Goal: Navigation & Orientation: Find specific page/section

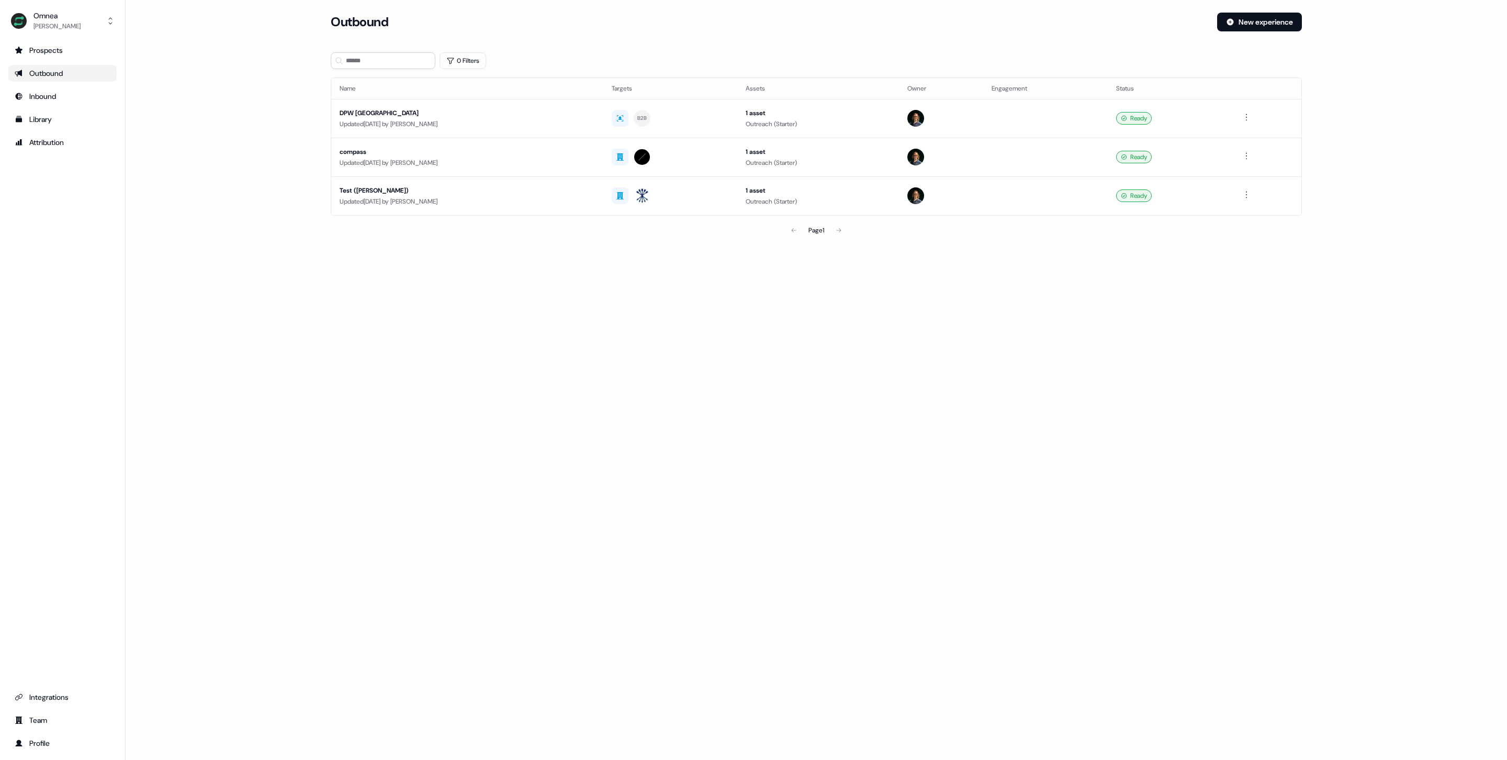
click at [73, 71] on div "Outbound" at bounding box center [63, 73] width 96 height 10
click at [74, 93] on div "Inbound" at bounding box center [63, 96] width 96 height 10
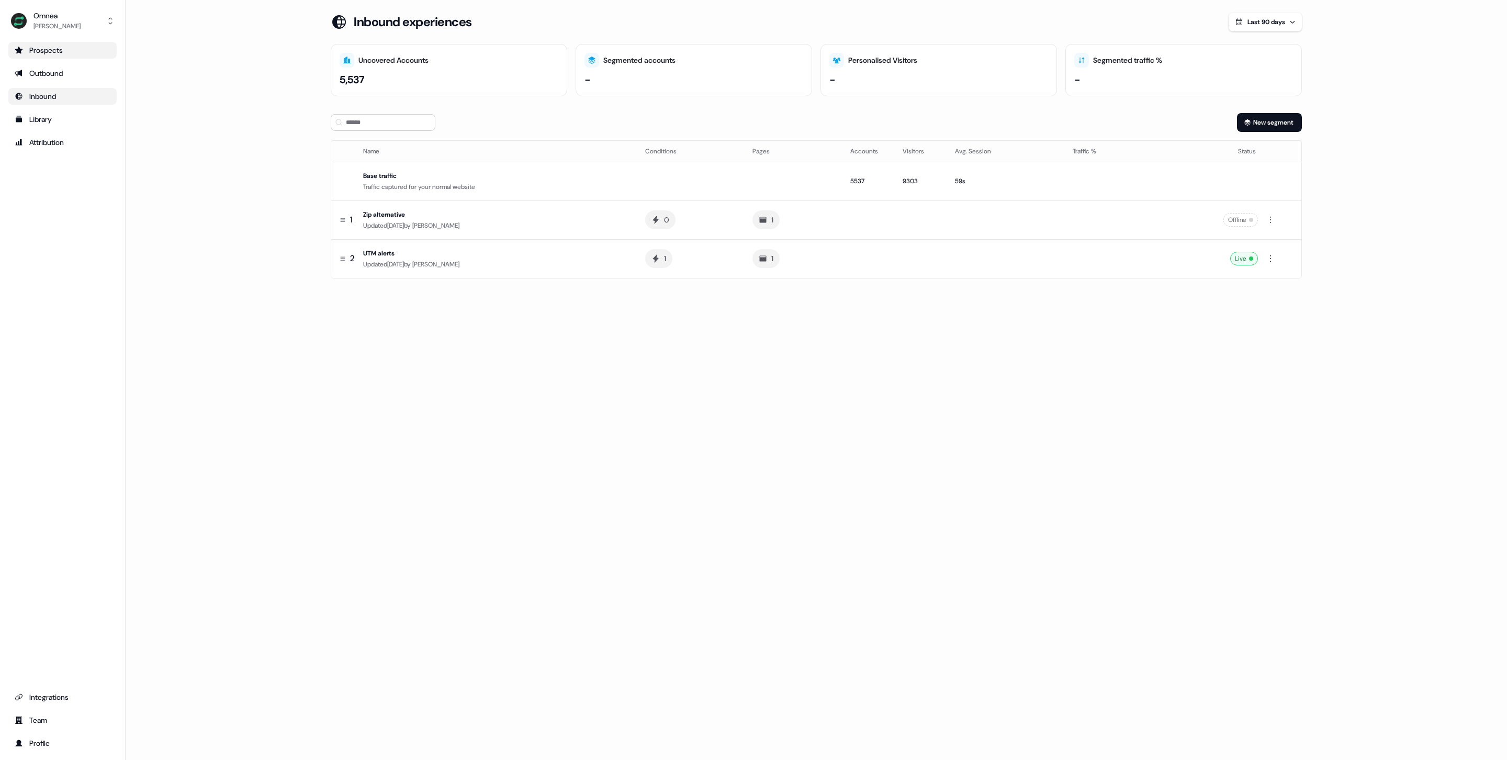
click at [71, 49] on div "Prospects" at bounding box center [63, 50] width 96 height 10
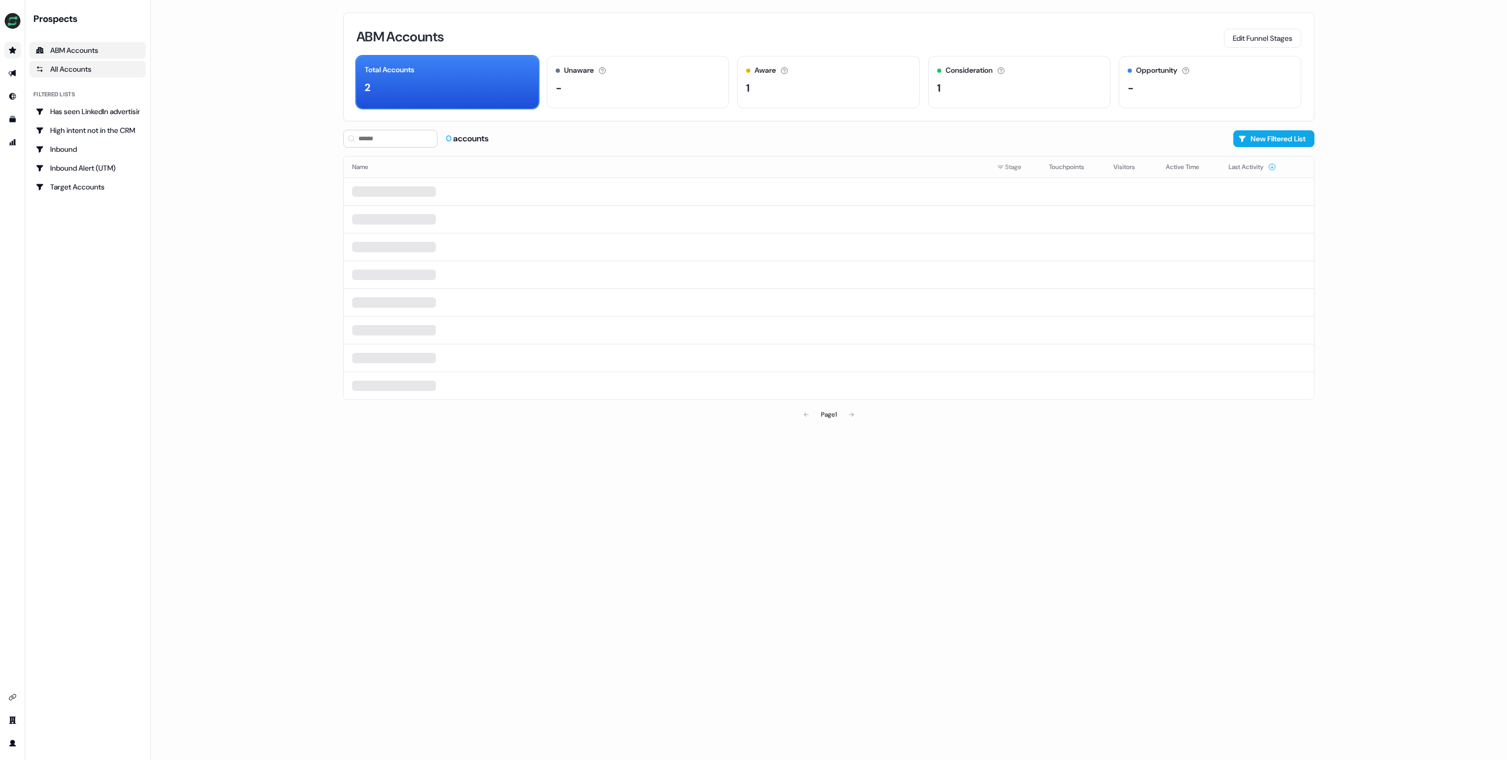
click at [82, 71] on div "All Accounts" at bounding box center [88, 69] width 104 height 10
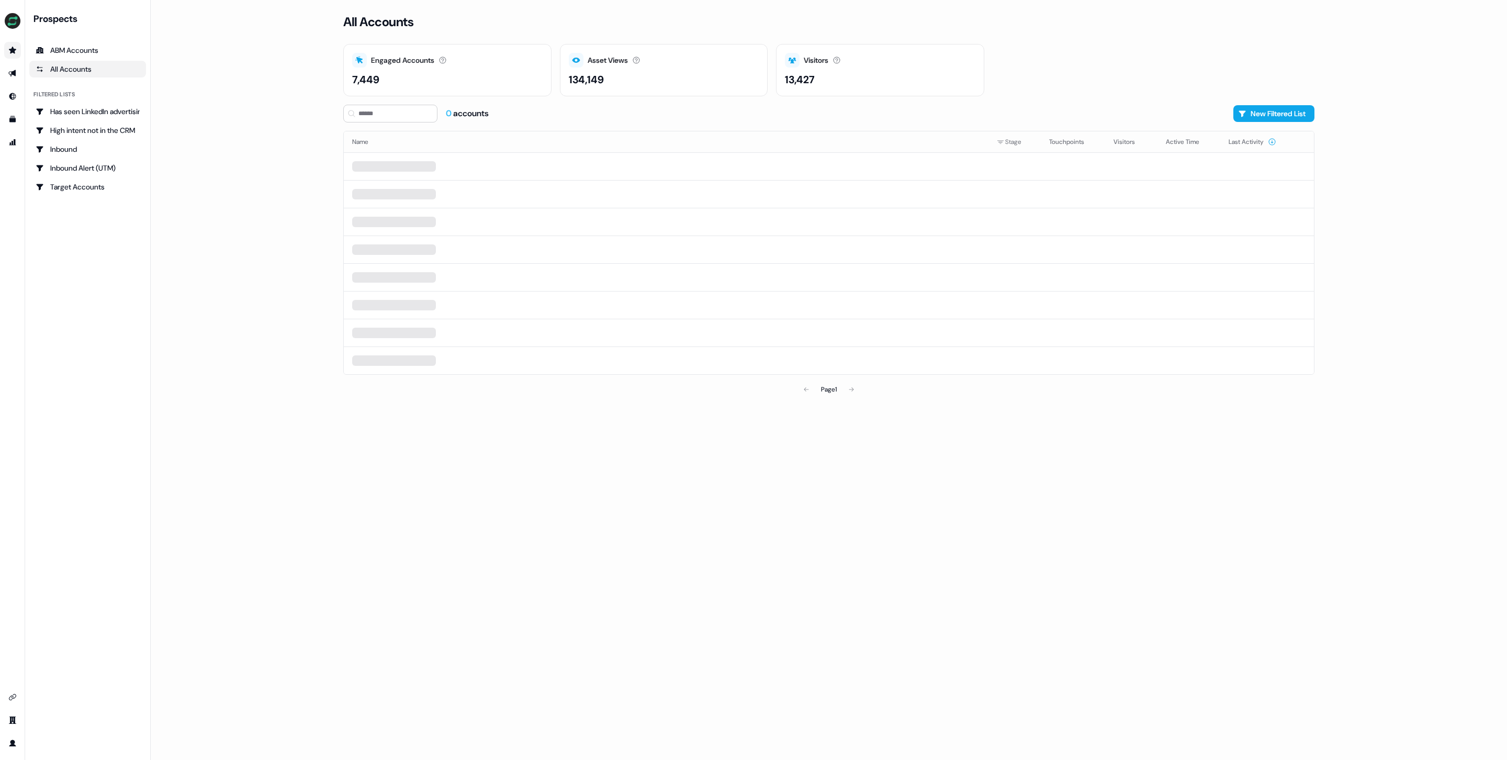
click at [489, 51] on div "Engaged Accounts Accounts that have interacted with an asset. 7,449" at bounding box center [447, 70] width 208 height 52
click at [365, 75] on div "7,449" at bounding box center [365, 80] width 27 height 16
drag, startPoint x: 378, startPoint y: 77, endPoint x: 414, endPoint y: 76, distance: 36.1
click at [414, 76] on div "7,449" at bounding box center [447, 80] width 190 height 16
drag, startPoint x: 310, startPoint y: 93, endPoint x: 339, endPoint y: 93, distance: 28.8
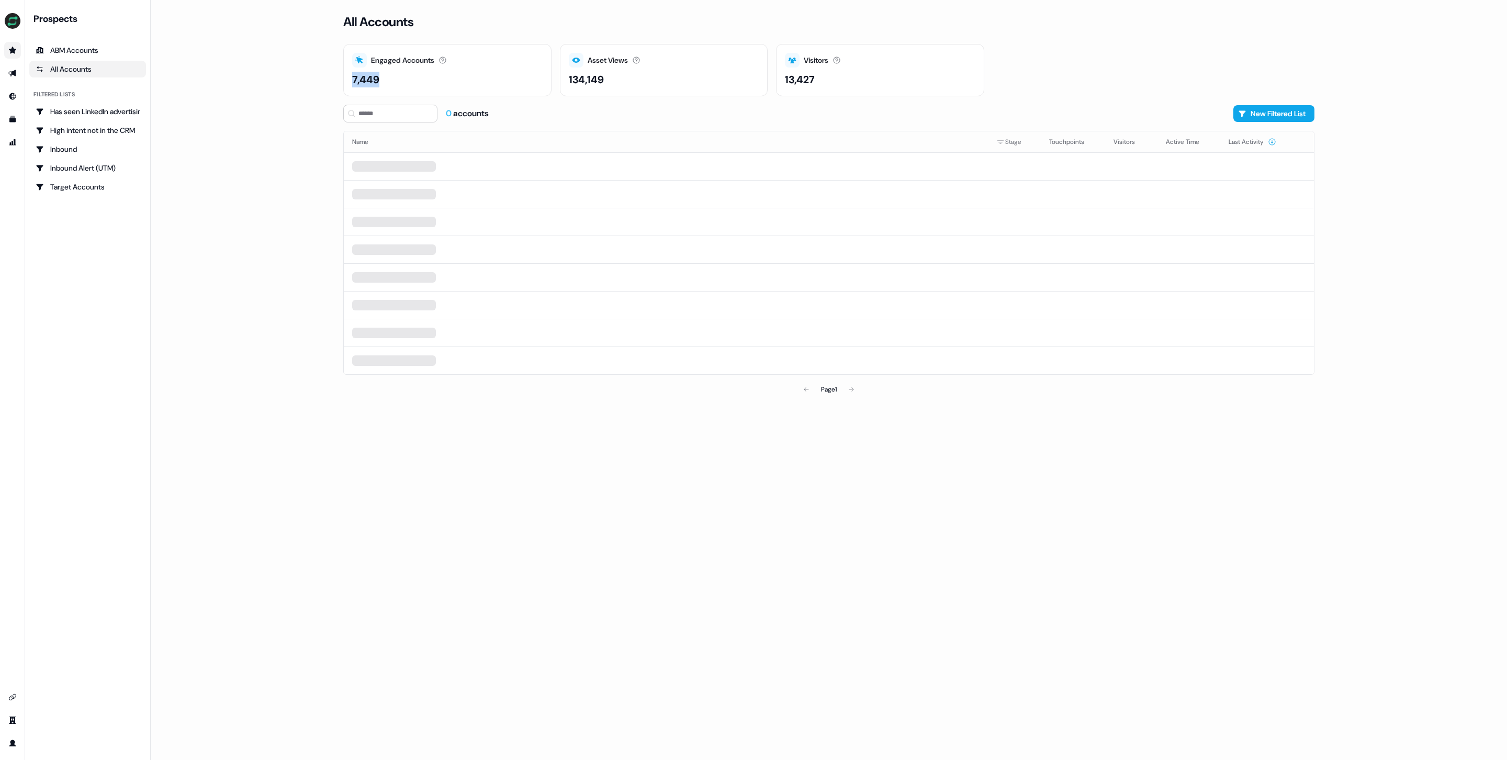
click at [311, 93] on main "Loading... All Accounts Engaged Accounts Accounts that have interacted with an …" at bounding box center [829, 380] width 1356 height 760
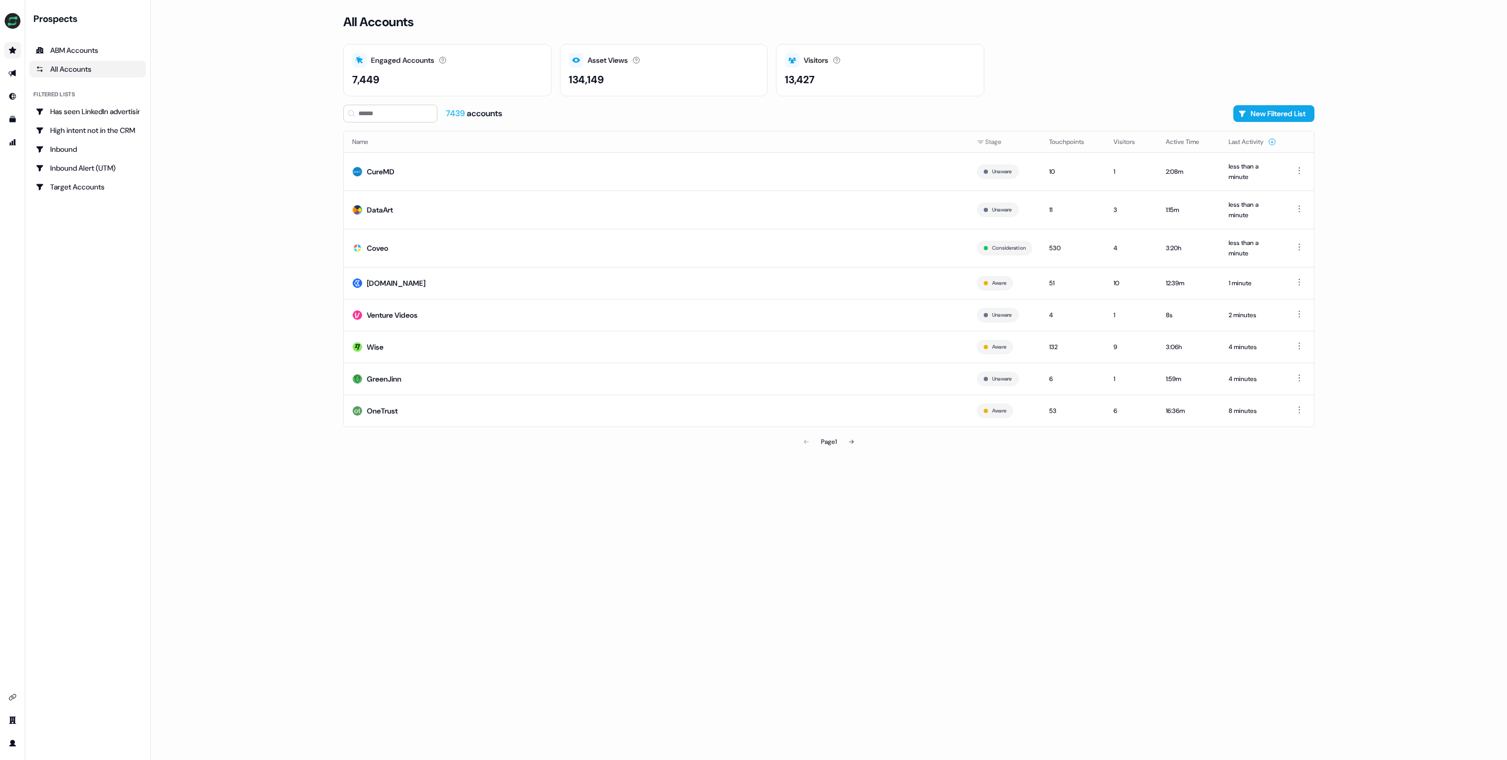
click at [393, 72] on div "7,449" at bounding box center [447, 80] width 190 height 16
click at [991, 139] on html "For the best experience switch devices to a bigger screen. Go to [DOMAIN_NAME] …" at bounding box center [753, 380] width 1507 height 760
click at [1064, 78] on html "For the best experience switch devices to a bigger screen. Go to [DOMAIN_NAME] …" at bounding box center [753, 380] width 1507 height 760
click at [382, 247] on div "Coveo" at bounding box center [377, 248] width 21 height 10
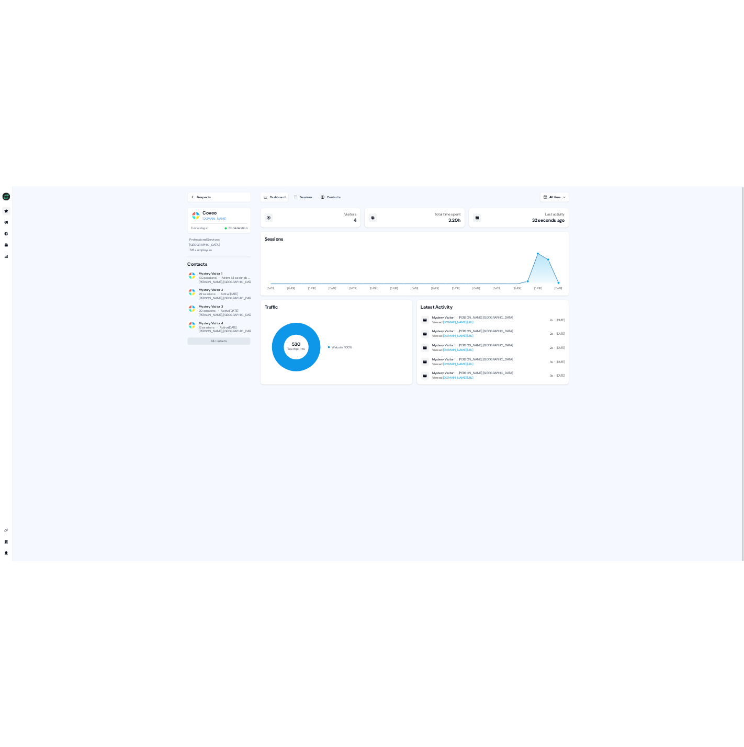
scroll to position [1, 0]
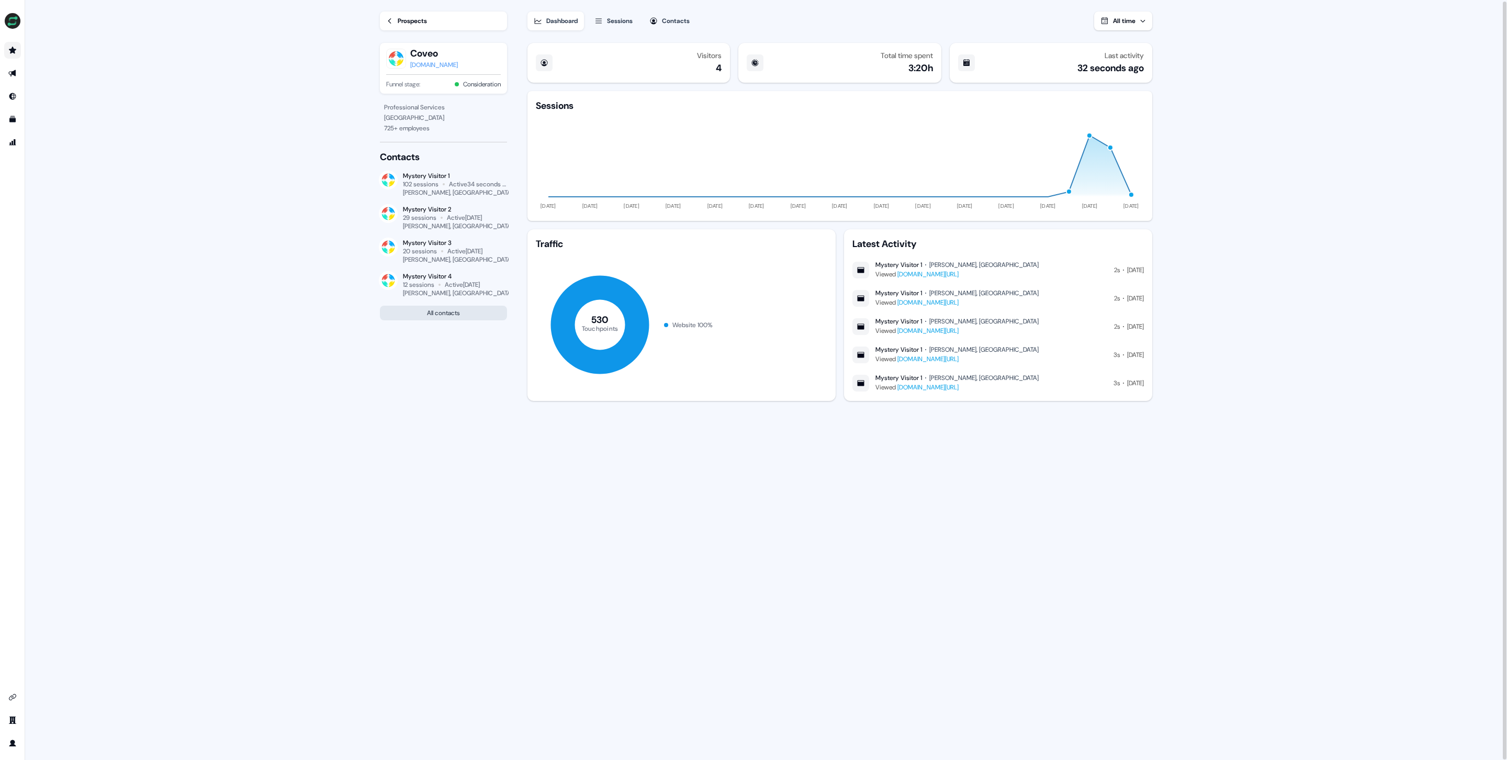
click at [457, 310] on button "All contacts" at bounding box center [443, 313] width 127 height 15
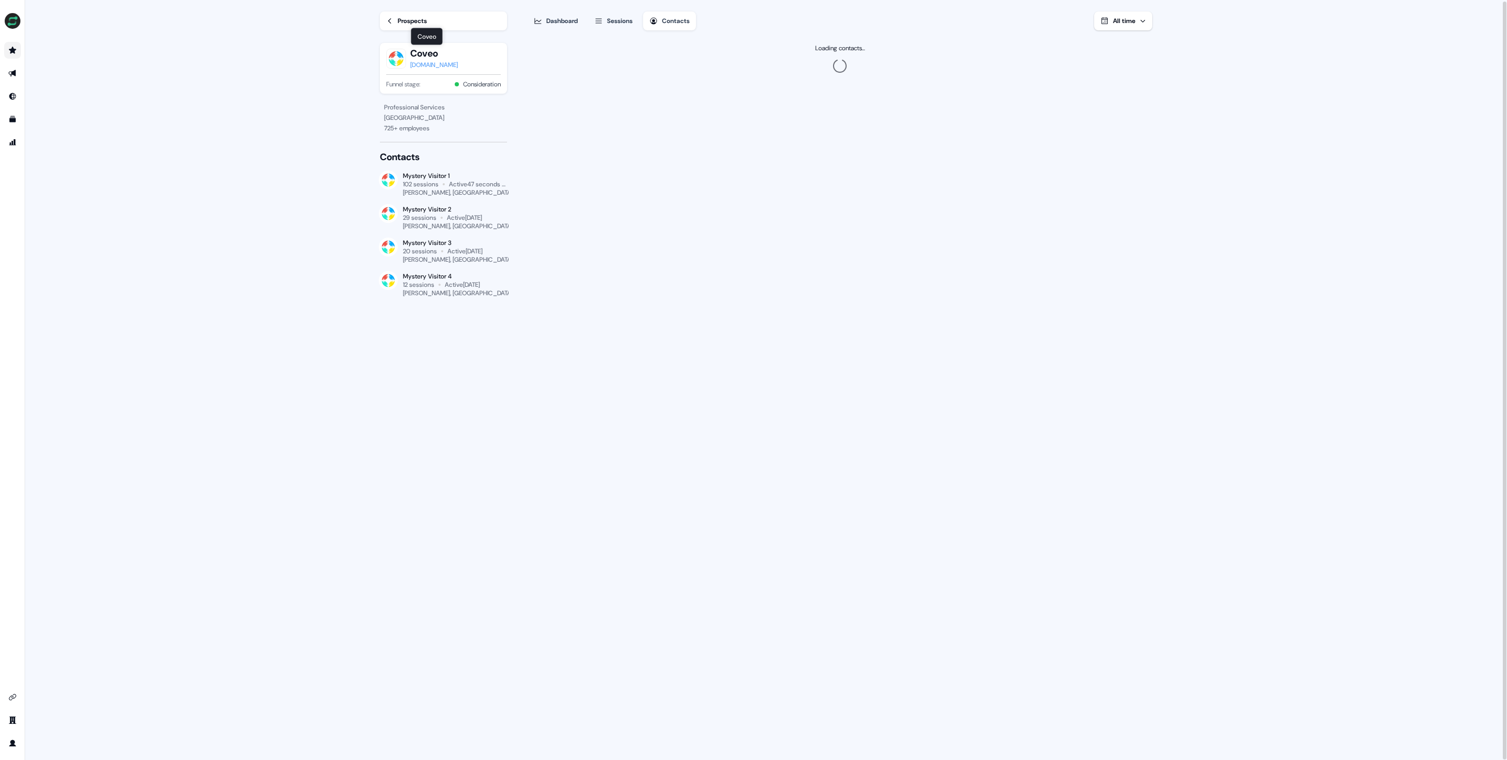
click at [420, 57] on button "Coveo" at bounding box center [434, 53] width 48 height 13
